Goal: Find specific fact

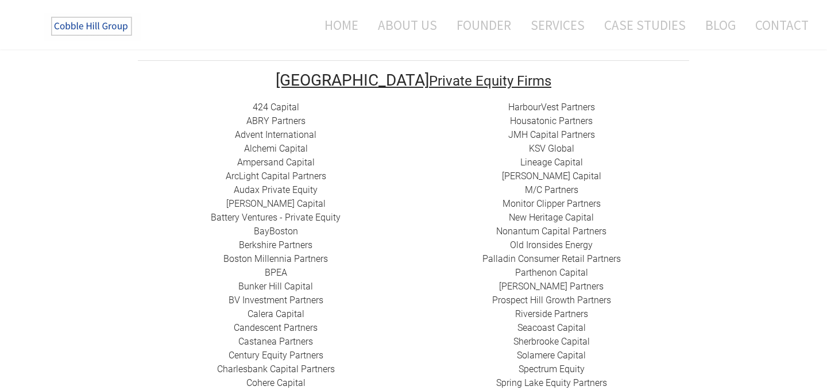
scroll to position [234, 0]
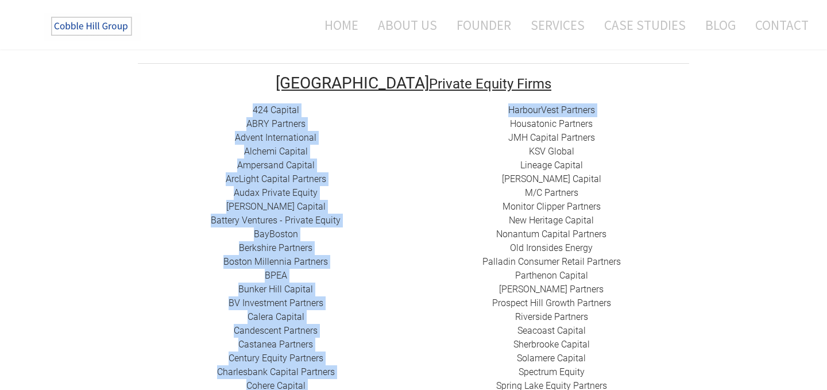
drag, startPoint x: 248, startPoint y: 93, endPoint x: 469, endPoint y: 113, distance: 222.0
click at [469, 113] on tr "424 Capital ​ABRY Partners Advent International Alchemi Capital ​Ampersand Capi…" at bounding box center [413, 352] width 551 height 498
click at [469, 113] on div "HarbourVest Partners Housatonic Partners ​JMH Capital Partners ​KSV Global Line…" at bounding box center [552, 337] width 276 height 469
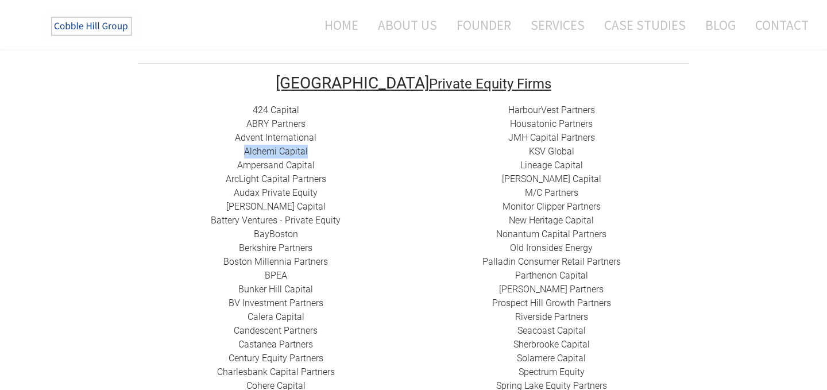
drag, startPoint x: 322, startPoint y: 138, endPoint x: 218, endPoint y: 141, distance: 104.0
click at [218, 141] on div "424 Capital ​ABRY Partners Advent International Alchemi Capital ​Ampersand Capi…" at bounding box center [276, 344] width 276 height 482
click at [230, 145] on div "424 Capital ​ABRY Partners Advent International Alchemi Capital ​Ampersand Capi…" at bounding box center [276, 344] width 276 height 482
drag, startPoint x: 196, startPoint y: 167, endPoint x: 327, endPoint y: 162, distance: 131.0
click at [327, 162] on div "424 Capital ​ABRY Partners Advent International Alchemi Capital ​Ampersand Capi…" at bounding box center [276, 344] width 276 height 482
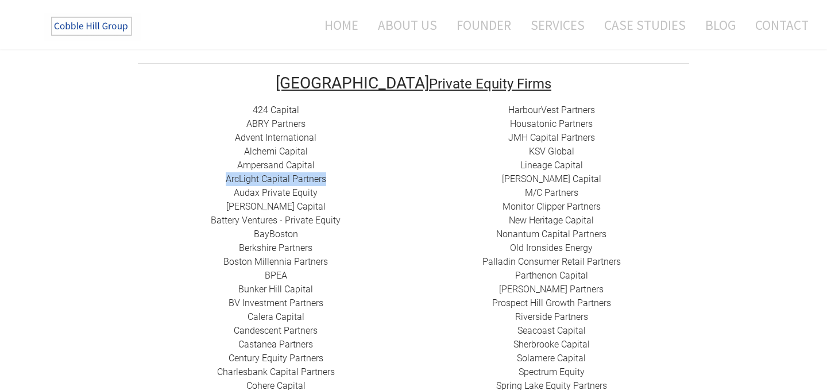
copy div "​​ ​ArcLight Capital Partners"
